Goal: Task Accomplishment & Management: Manage account settings

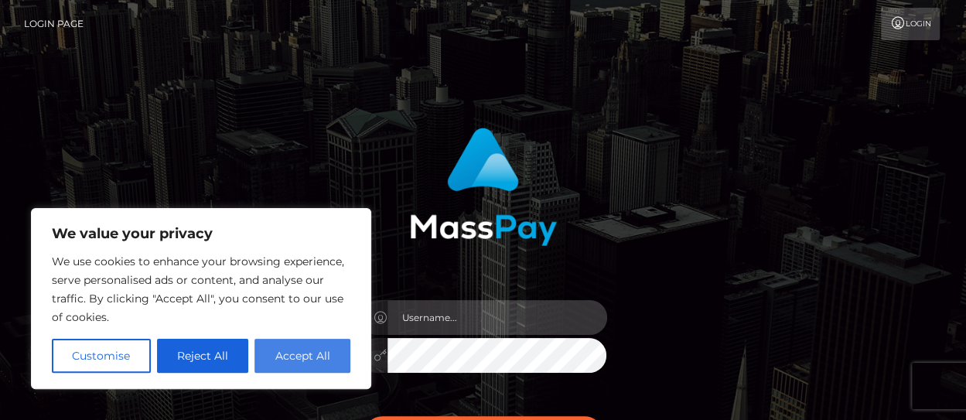
type input "[PERSON_NAME].rollausa"
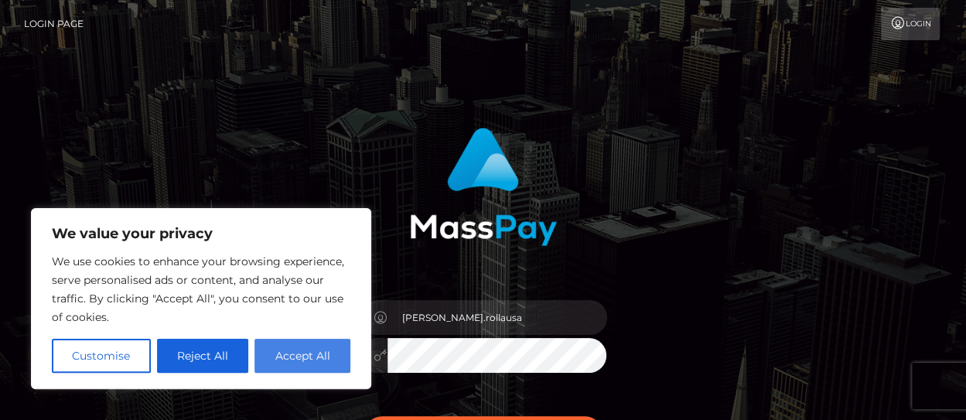
click at [307, 355] on button "Accept All" at bounding box center [302, 356] width 96 height 34
checkbox input "true"
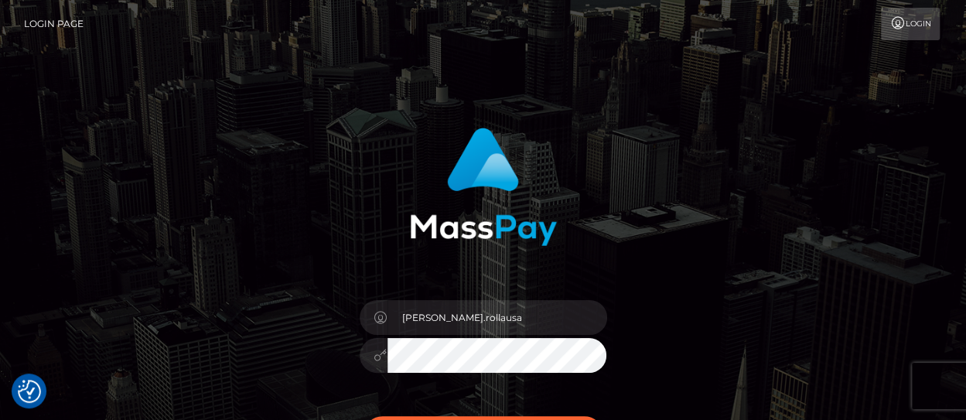
scroll to position [155, 0]
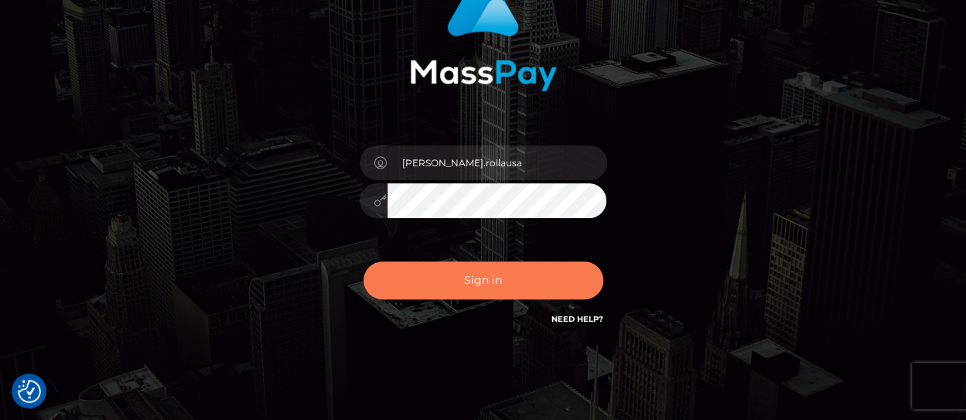
click at [439, 286] on button "Sign in" at bounding box center [483, 280] width 240 height 38
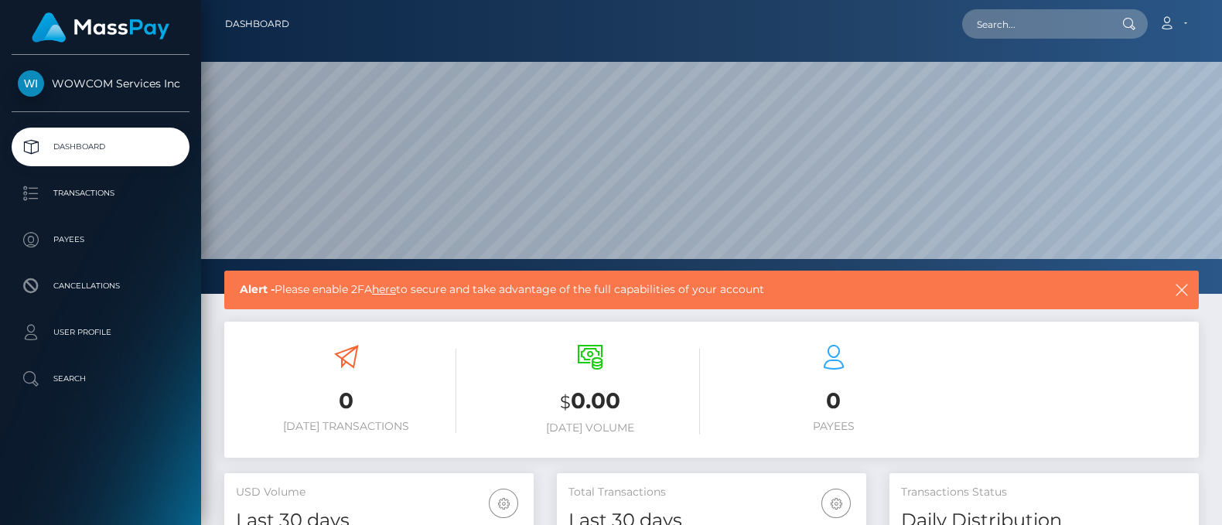
scroll to position [274, 309]
click at [1189, 13] on link "Account" at bounding box center [1173, 24] width 46 height 32
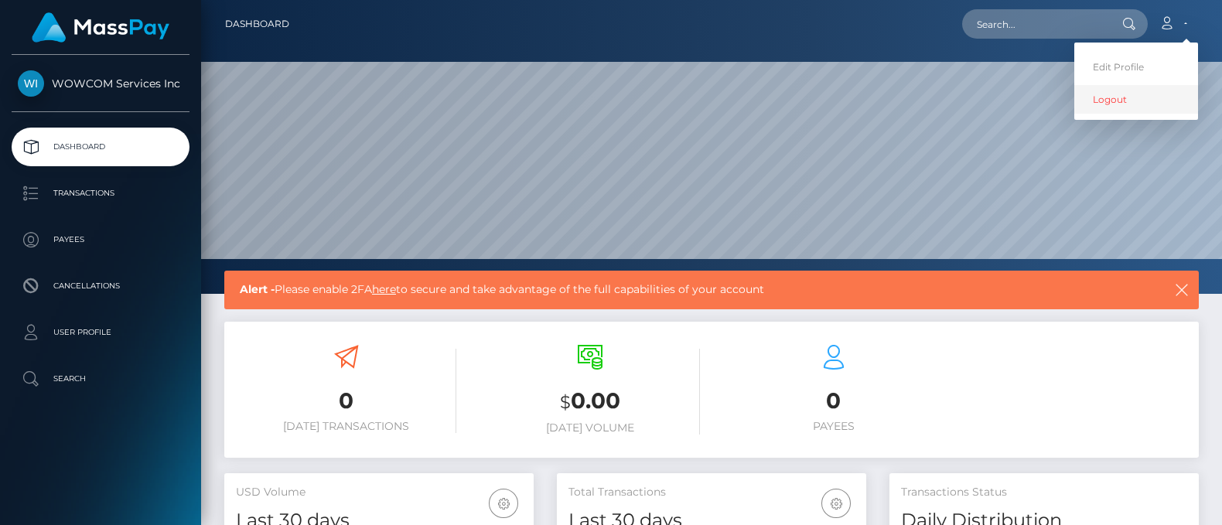
click at [1127, 91] on link "Logout" at bounding box center [1136, 99] width 124 height 29
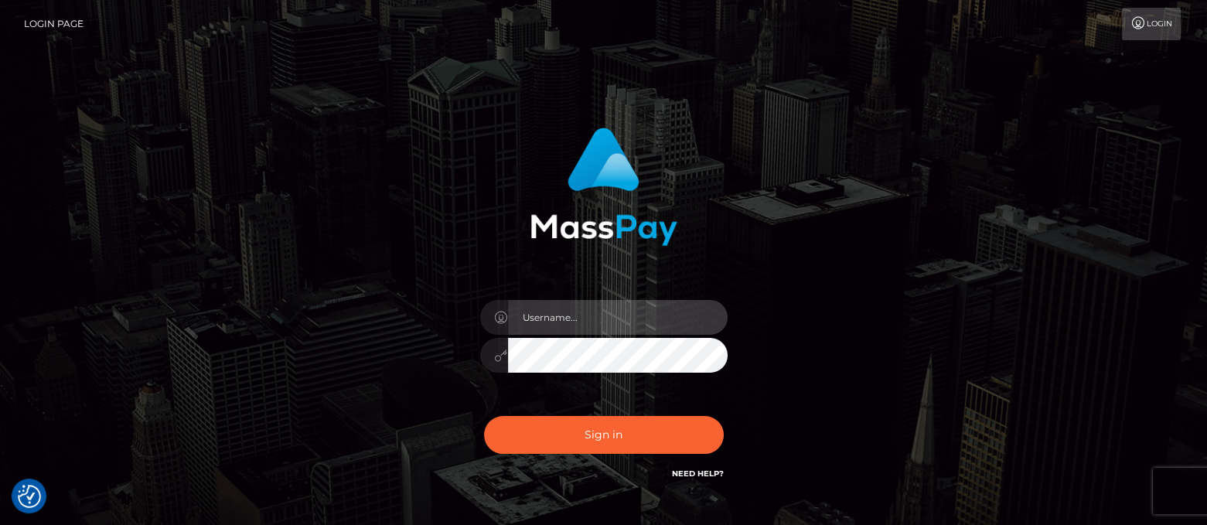
type input "[PERSON_NAME].rollausa"
click at [640, 312] on input "[PERSON_NAME].rollausa" at bounding box center [618, 317] width 220 height 35
